Goal: Information Seeking & Learning: Learn about a topic

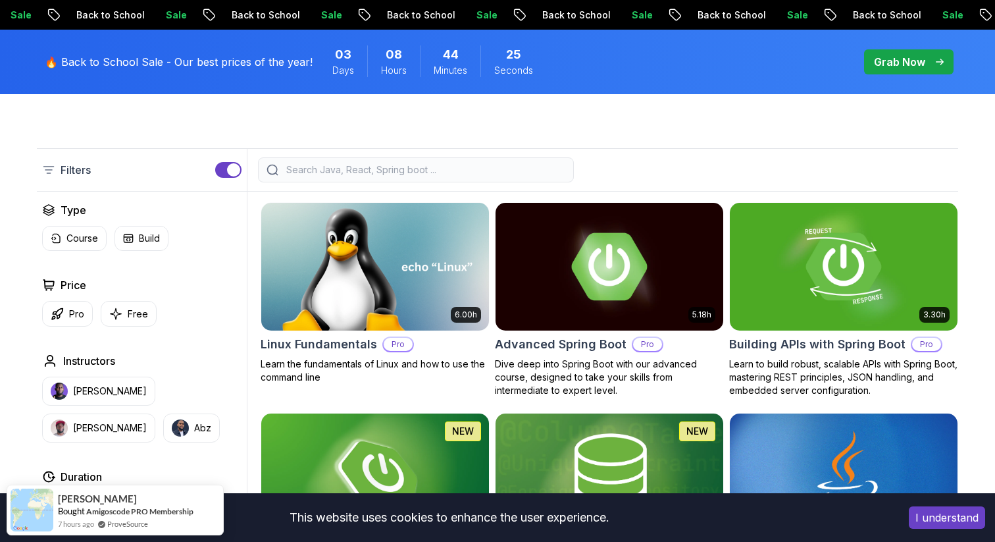
scroll to position [308, 0]
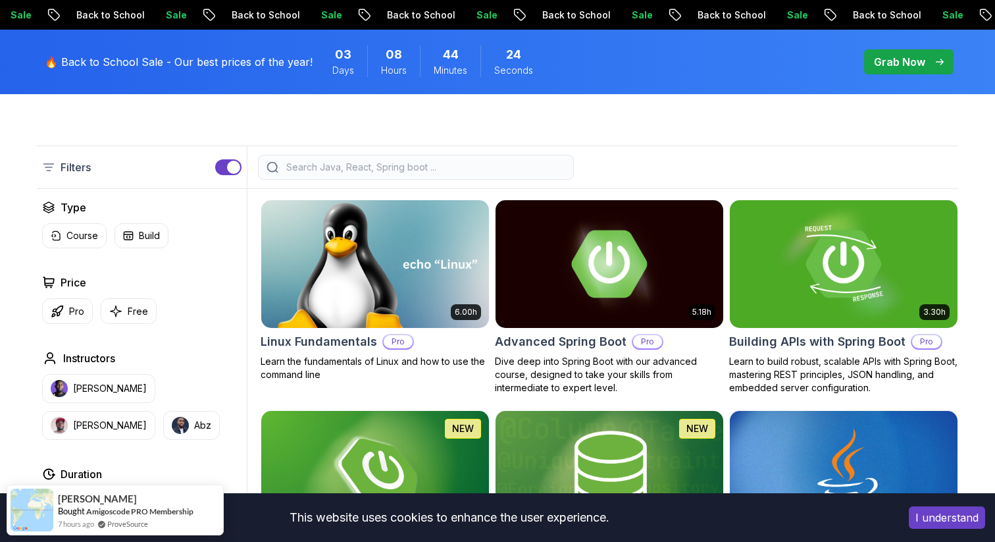
click at [397, 276] on img at bounding box center [374, 264] width 239 height 134
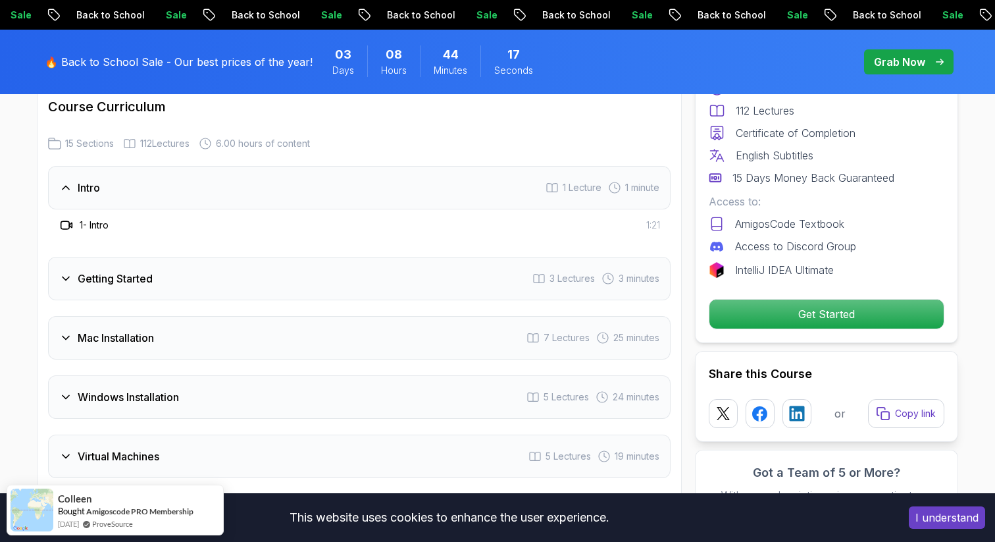
scroll to position [1762, 0]
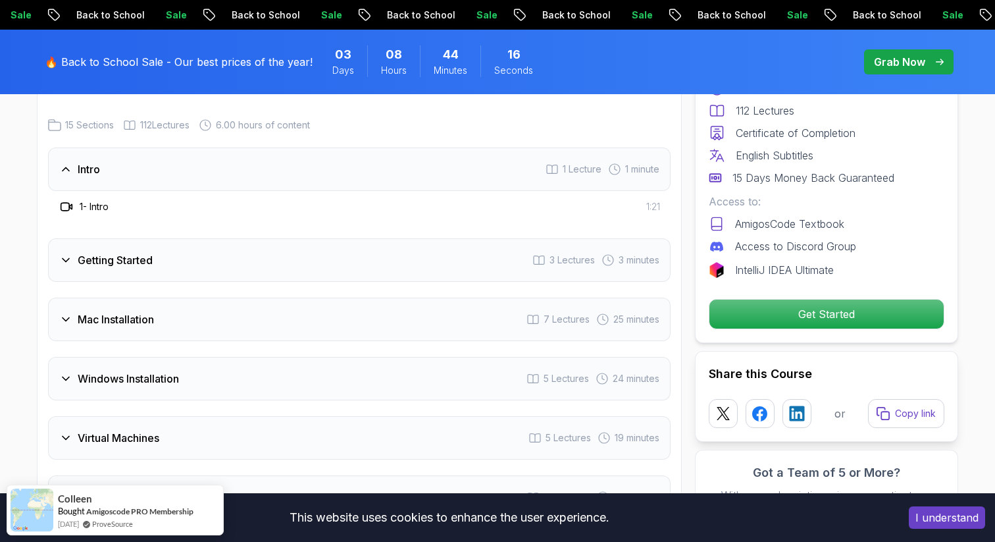
click at [462, 267] on div "Getting Started 3 Lectures 3 minutes" at bounding box center [359, 259] width 623 height 43
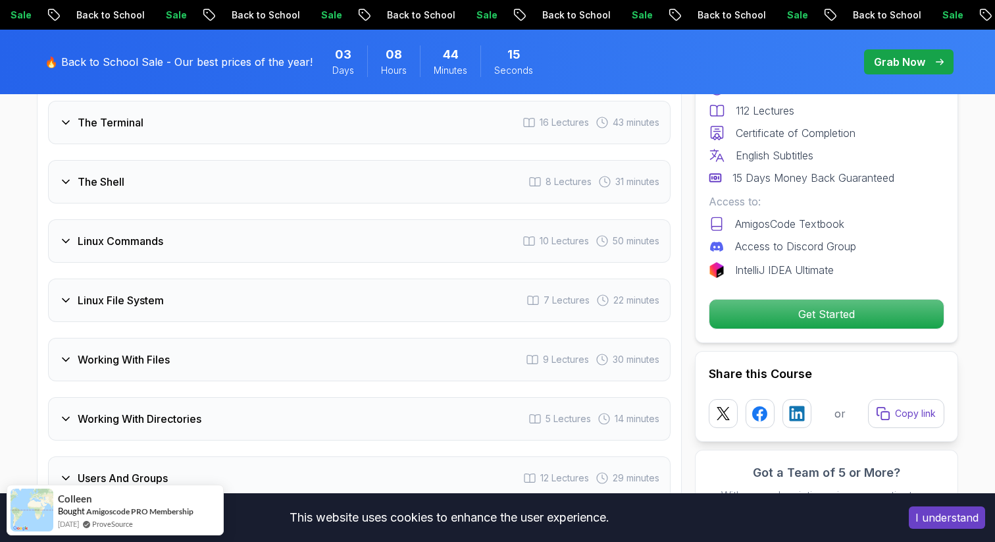
click at [460, 234] on div "Linux Commands 10 Lectures 50 minutes" at bounding box center [359, 240] width 623 height 43
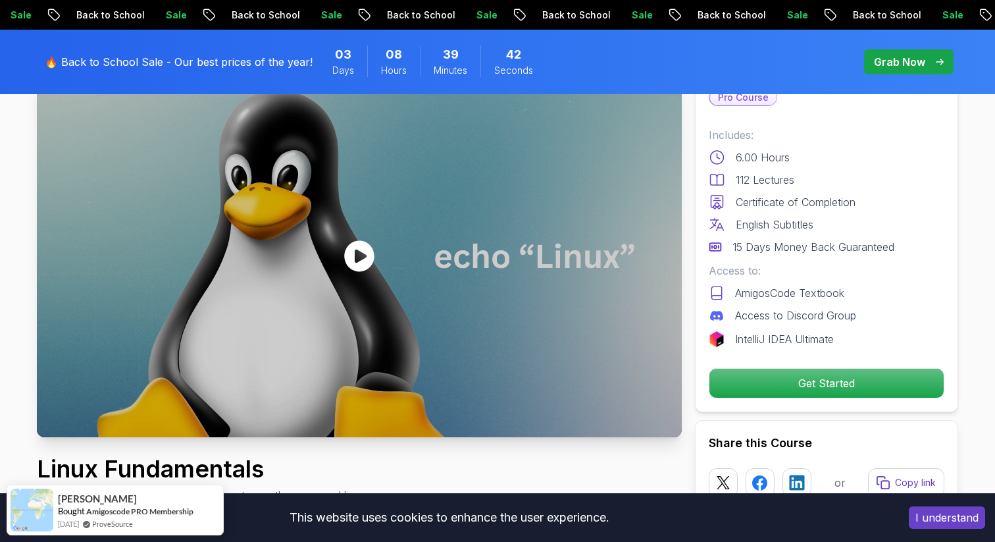
scroll to position [0, 0]
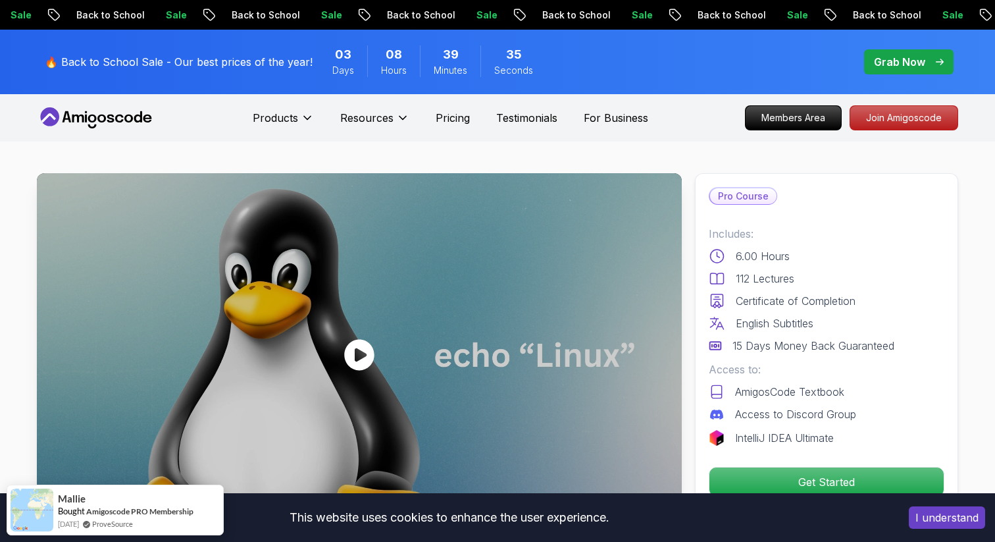
click at [387, 54] on span "08" at bounding box center [394, 54] width 16 height 18
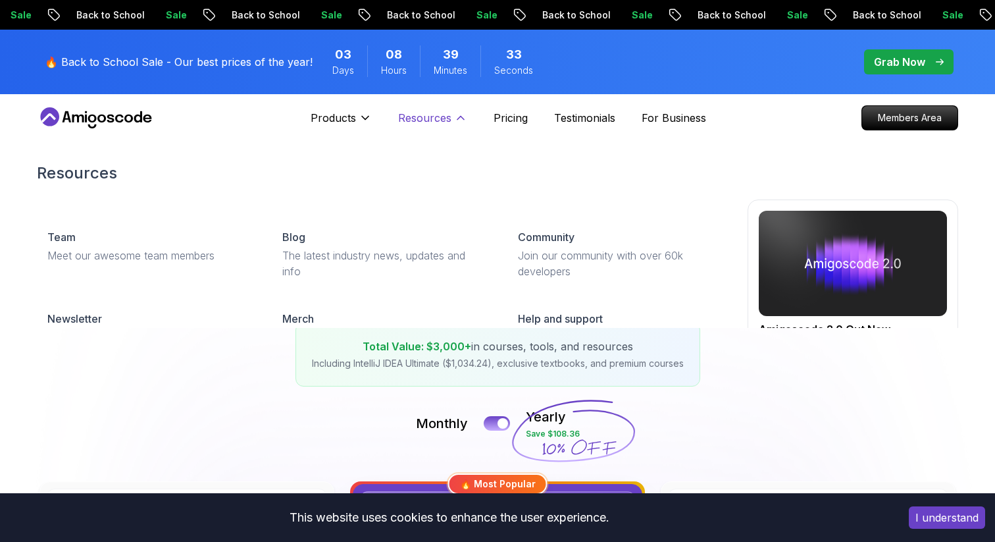
click at [423, 118] on p "Resources" at bounding box center [424, 118] width 53 height 16
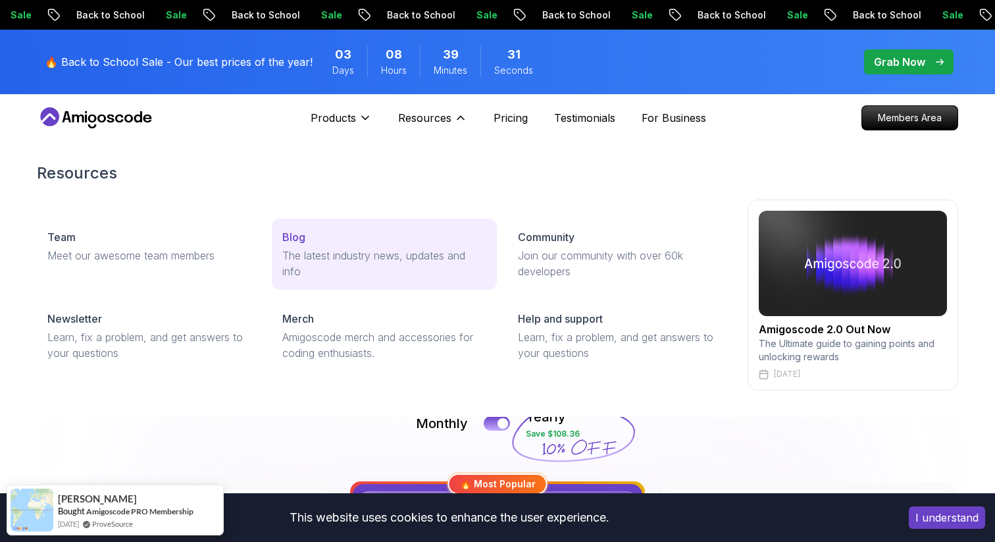
click at [295, 240] on p "Blog" at bounding box center [293, 237] width 23 height 16
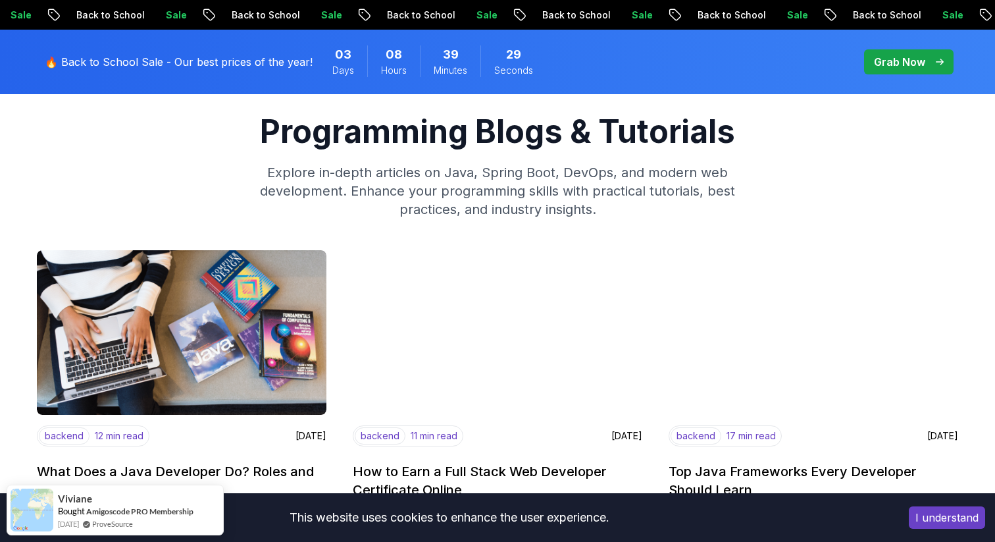
scroll to position [171, 0]
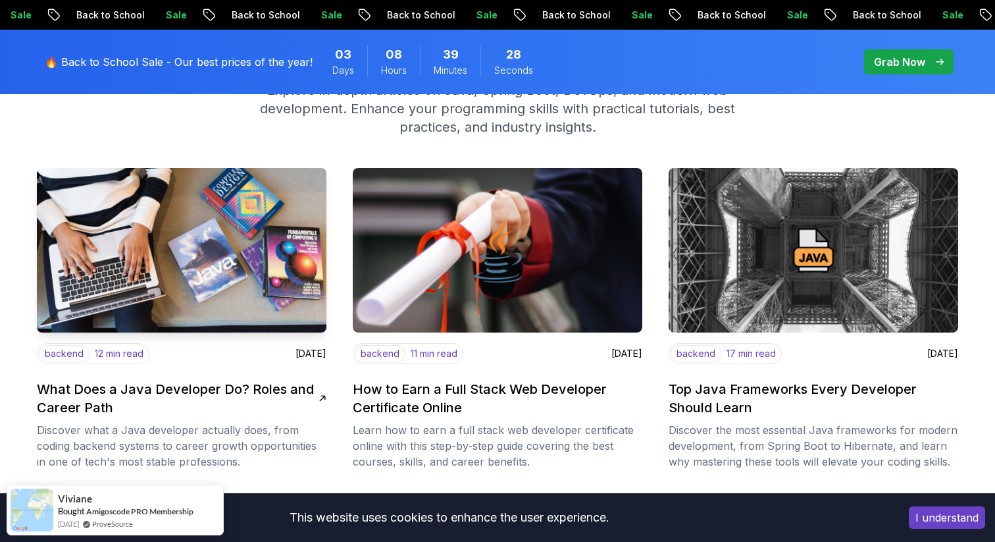
click at [261, 261] on img at bounding box center [182, 250] width 304 height 173
